Goal: Information Seeking & Learning: Find specific fact

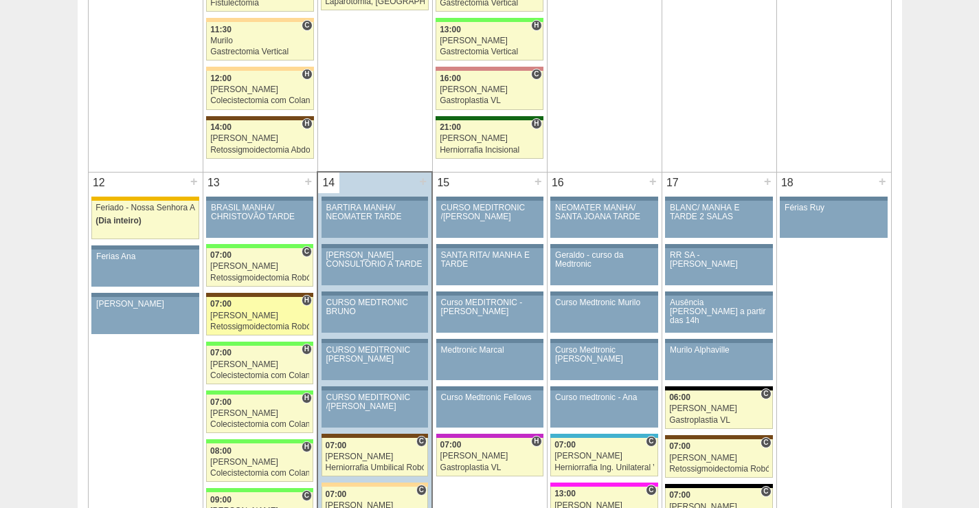
scroll to position [1374, 0]
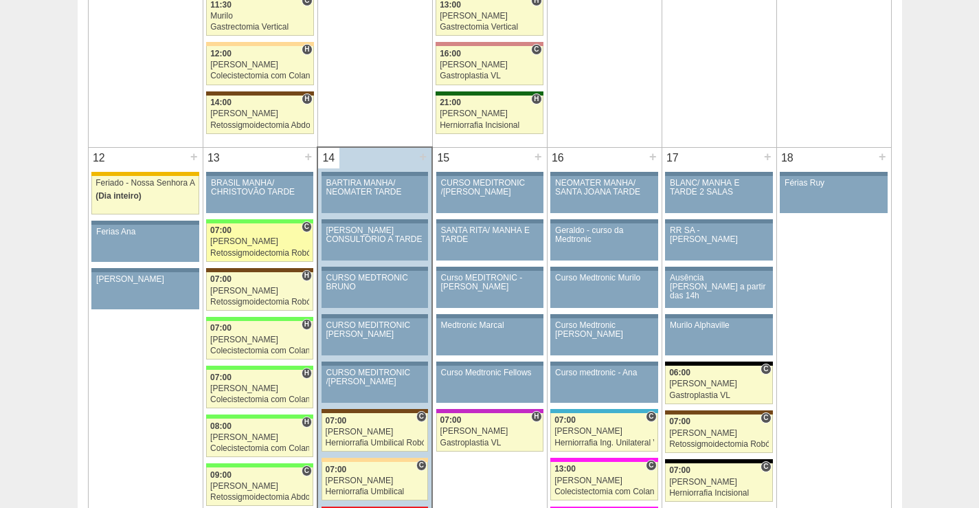
click at [272, 244] on div "[PERSON_NAME]" at bounding box center [259, 241] width 99 height 9
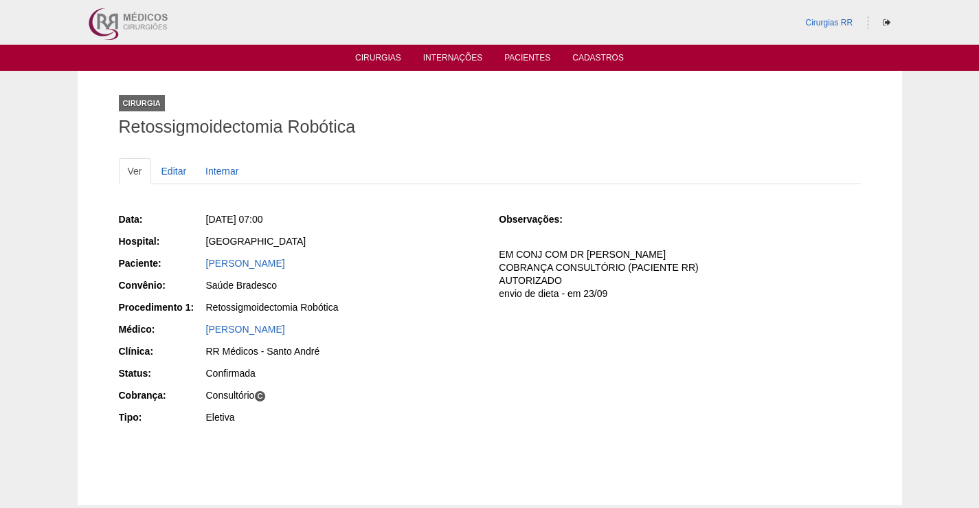
drag, startPoint x: 374, startPoint y: 263, endPoint x: 190, endPoint y: 279, distance: 185.5
click at [190, 279] on div "Data: Seg, 13/10/2025 - 07:00 Hospital: Brasil Paciente: ISABELLA DE CARVALHO V…" at bounding box center [299, 319] width 361 height 225
click at [370, 235] on div "[GEOGRAPHIC_DATA]" at bounding box center [343, 241] width 274 height 14
drag, startPoint x: 381, startPoint y: 267, endPoint x: 201, endPoint y: 262, distance: 180.0
click at [201, 262] on div "Paciente: ISABELLA DE CARVALHO VALLIN" at bounding box center [299, 264] width 361 height 17
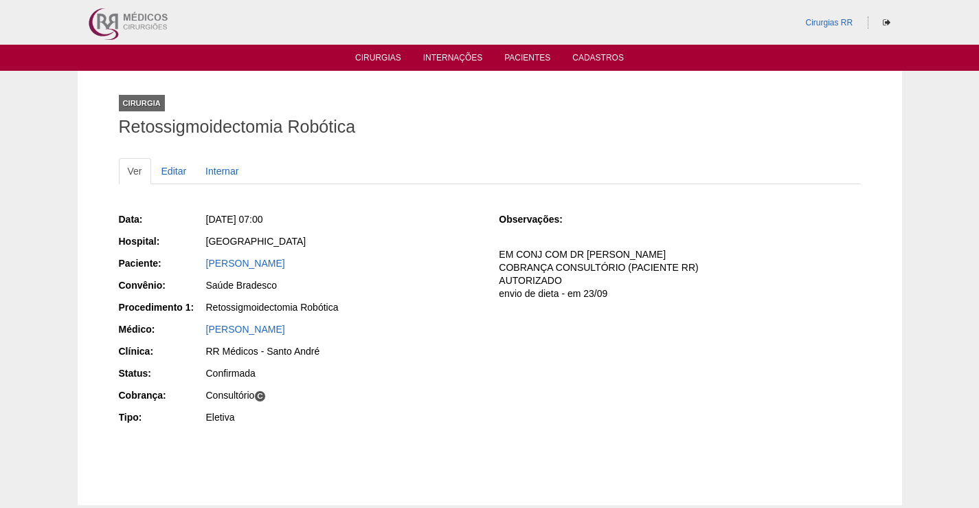
copy div "Paciente: ISABELLA DE CARVALHO VALLIN"
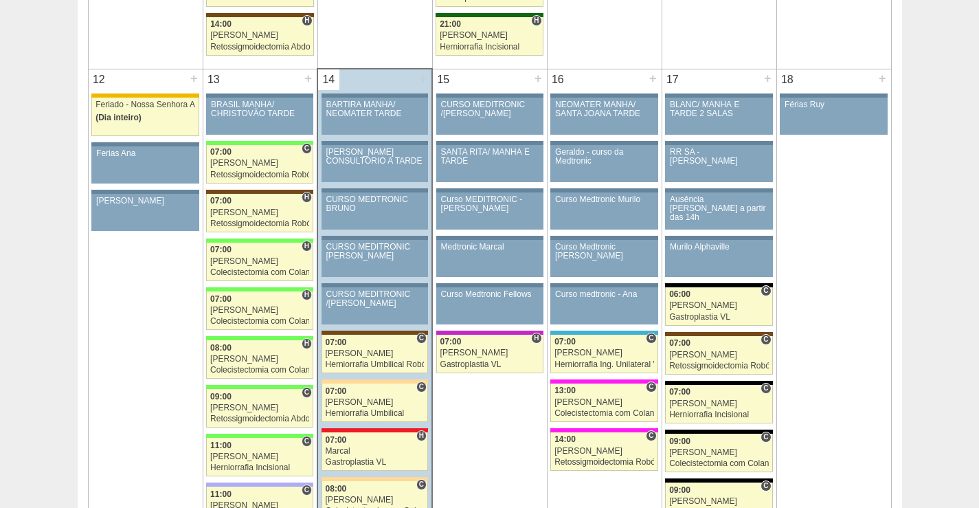
scroll to position [1580, 0]
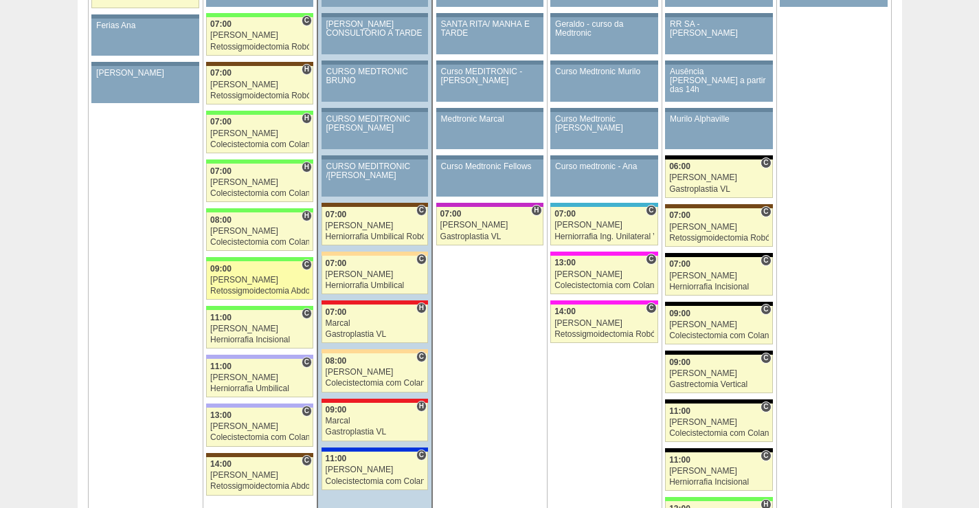
click at [258, 278] on div "[PERSON_NAME]" at bounding box center [259, 279] width 99 height 9
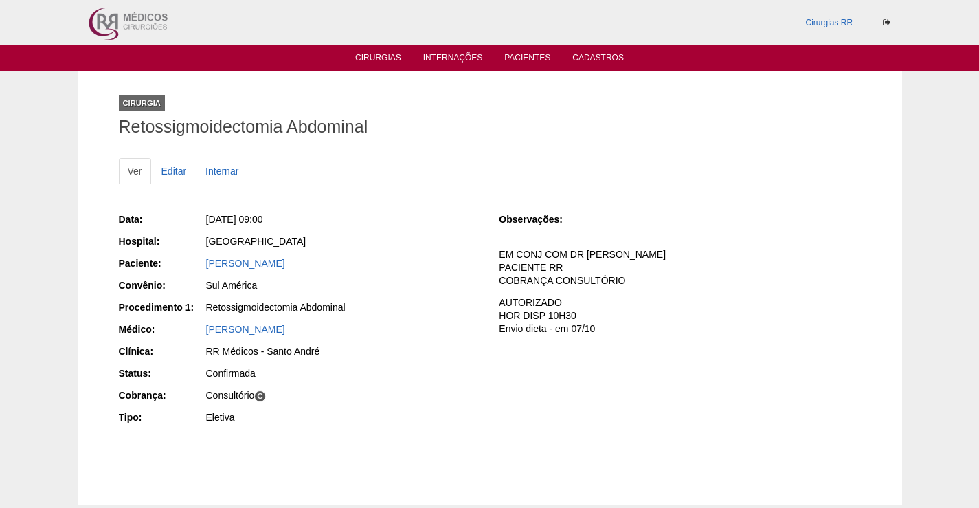
drag, startPoint x: 365, startPoint y: 262, endPoint x: 179, endPoint y: 285, distance: 186.9
click at [179, 265] on div "Paciente: [PERSON_NAME]" at bounding box center [299, 264] width 361 height 17
copy div "Paciente: [PERSON_NAME]"
